Goal: Task Accomplishment & Management: Use online tool/utility

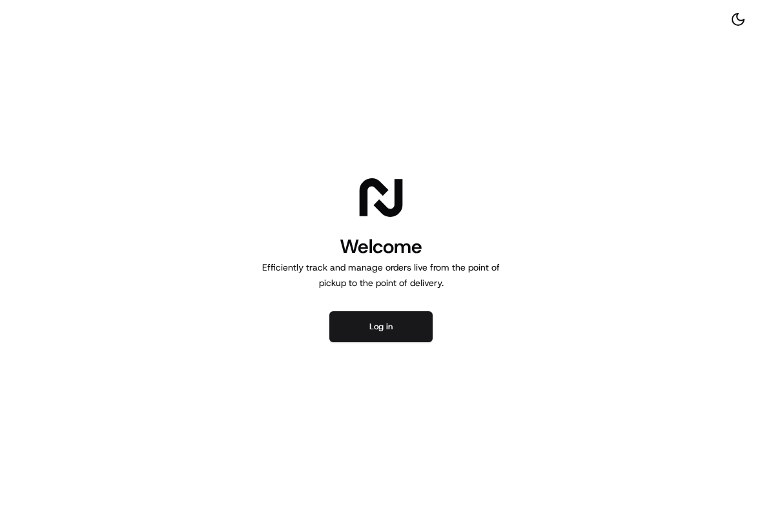
click at [371, 311] on button "Log in" at bounding box center [380, 326] width 103 height 31
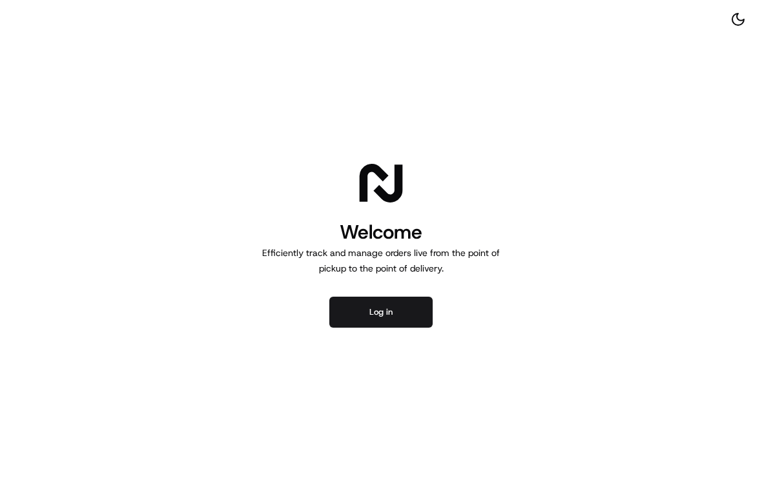
click at [407, 294] on div "Welcome Efficiently track and manage orders live from the point of pickup to th…" at bounding box center [381, 242] width 762 height 485
click at [411, 298] on button "Log in" at bounding box center [380, 312] width 103 height 31
click at [373, 316] on button "Log in" at bounding box center [380, 312] width 103 height 31
click at [396, 315] on button "Log in" at bounding box center [380, 312] width 103 height 31
click at [360, 318] on button "Log in" at bounding box center [380, 312] width 103 height 31
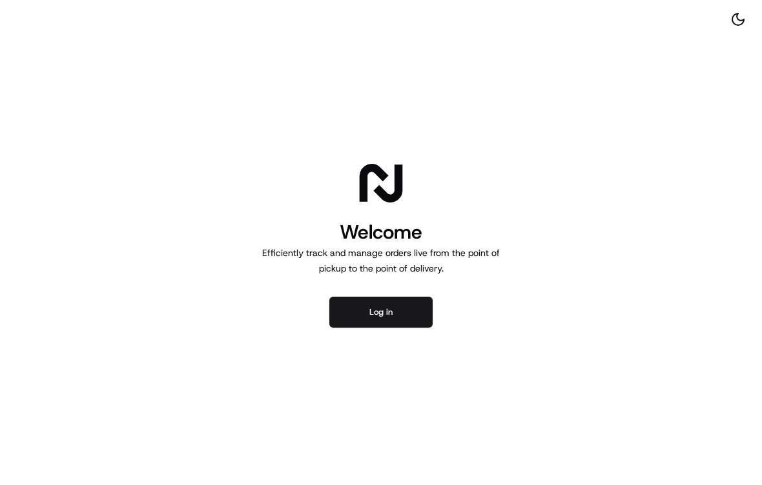
click at [393, 310] on button "Log in" at bounding box center [380, 312] width 103 height 31
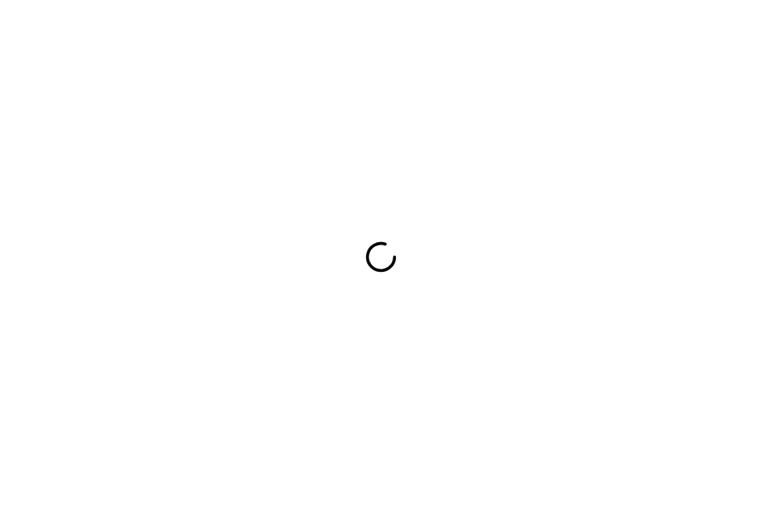
click at [760, 45] on div at bounding box center [381, 257] width 762 height 514
click at [633, 510] on div at bounding box center [381, 257] width 762 height 514
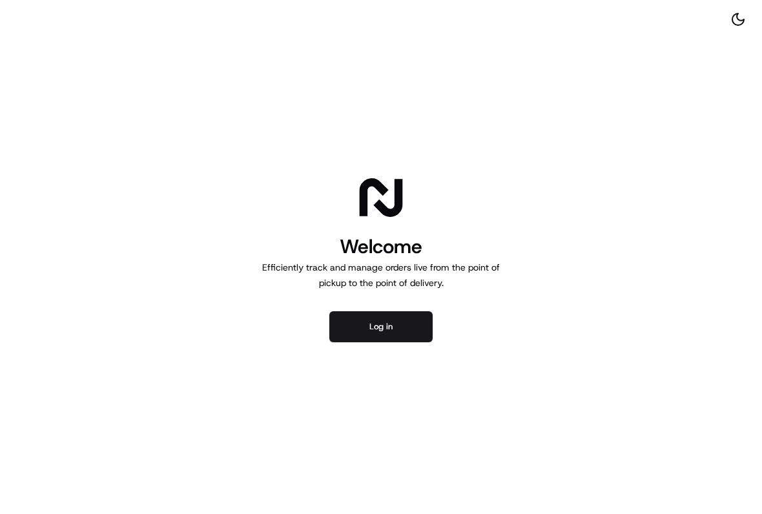
click at [407, 323] on button "Log in" at bounding box center [380, 326] width 103 height 31
click at [335, 330] on button "Log in" at bounding box center [380, 326] width 103 height 31
click at [411, 335] on button "Log in" at bounding box center [380, 326] width 103 height 31
